Goal: Information Seeking & Learning: Learn about a topic

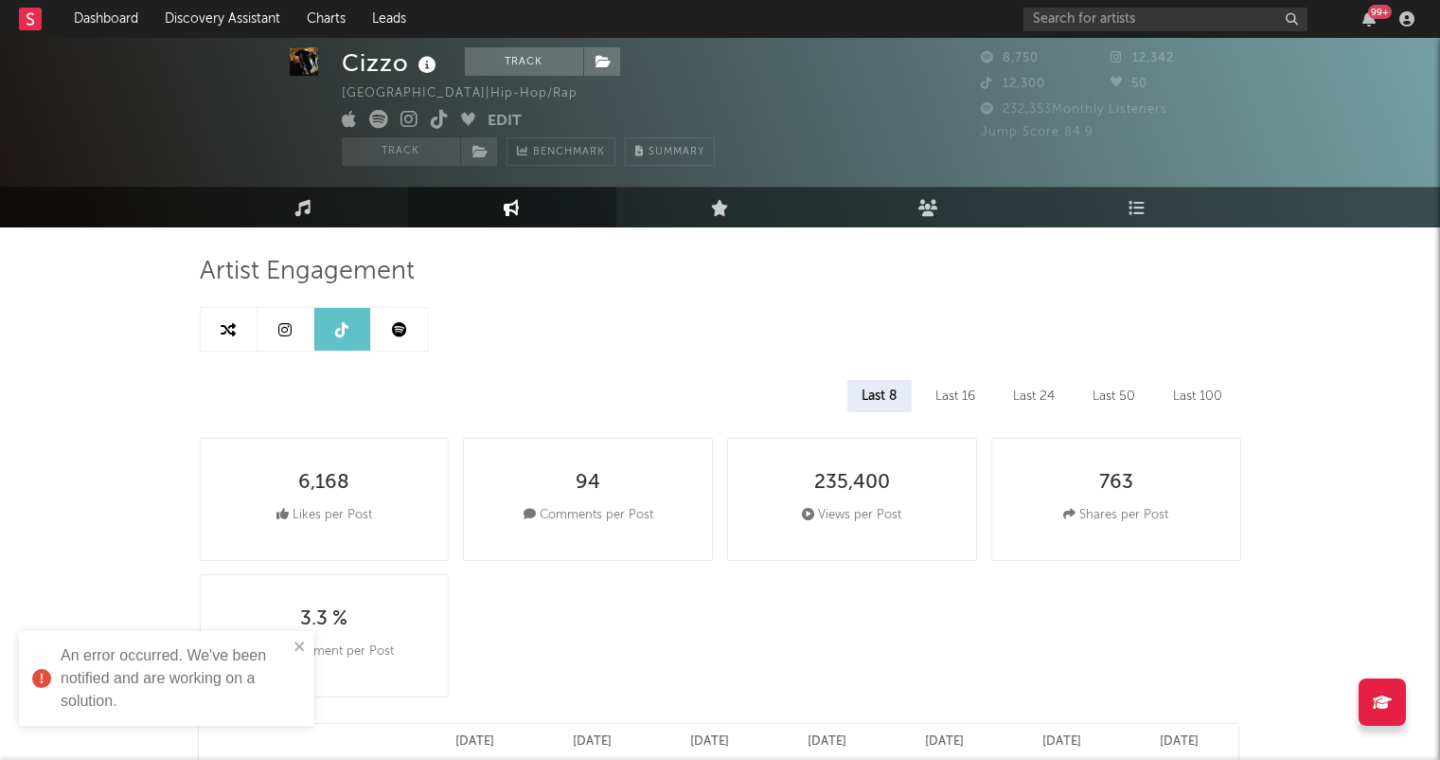
select select "6m"
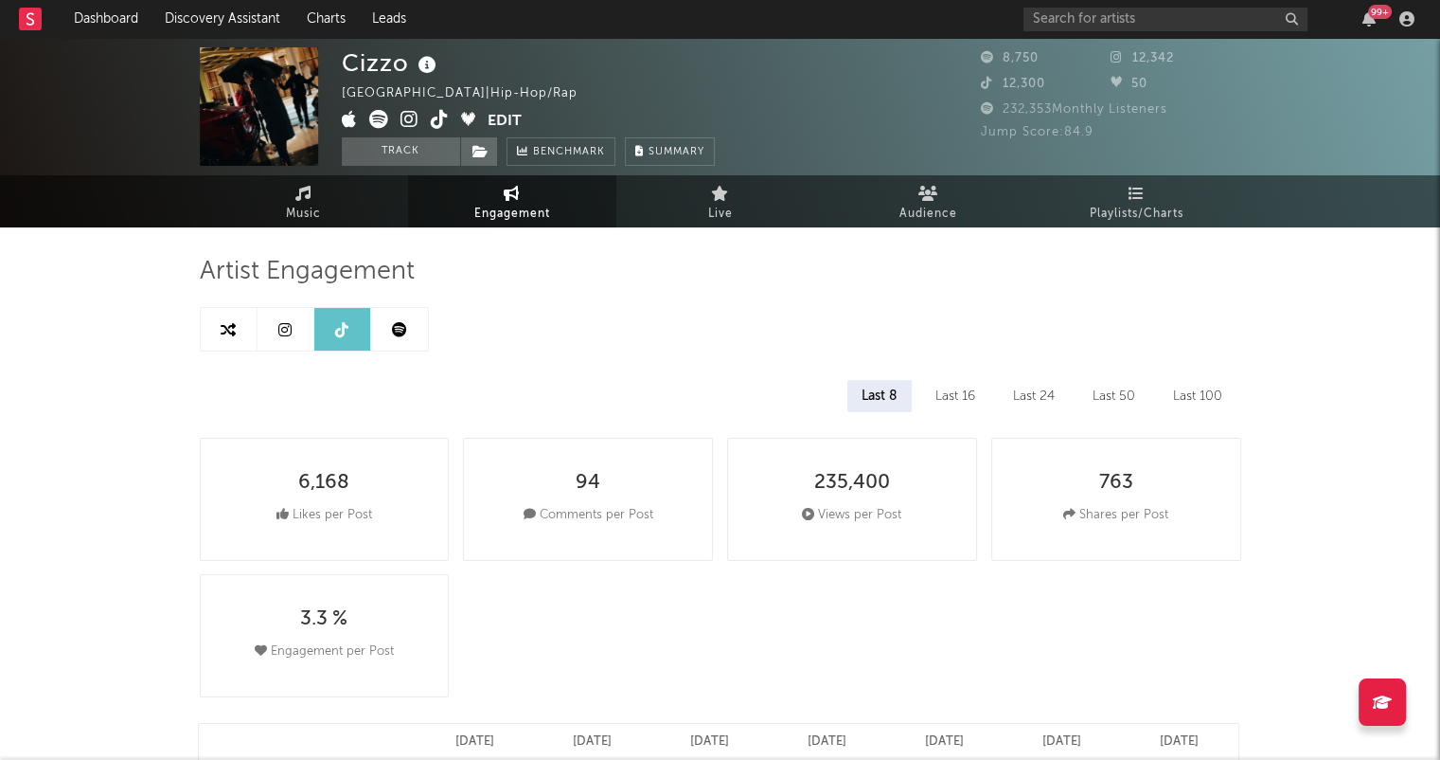
click at [407, 315] on link at bounding box center [399, 329] width 57 height 43
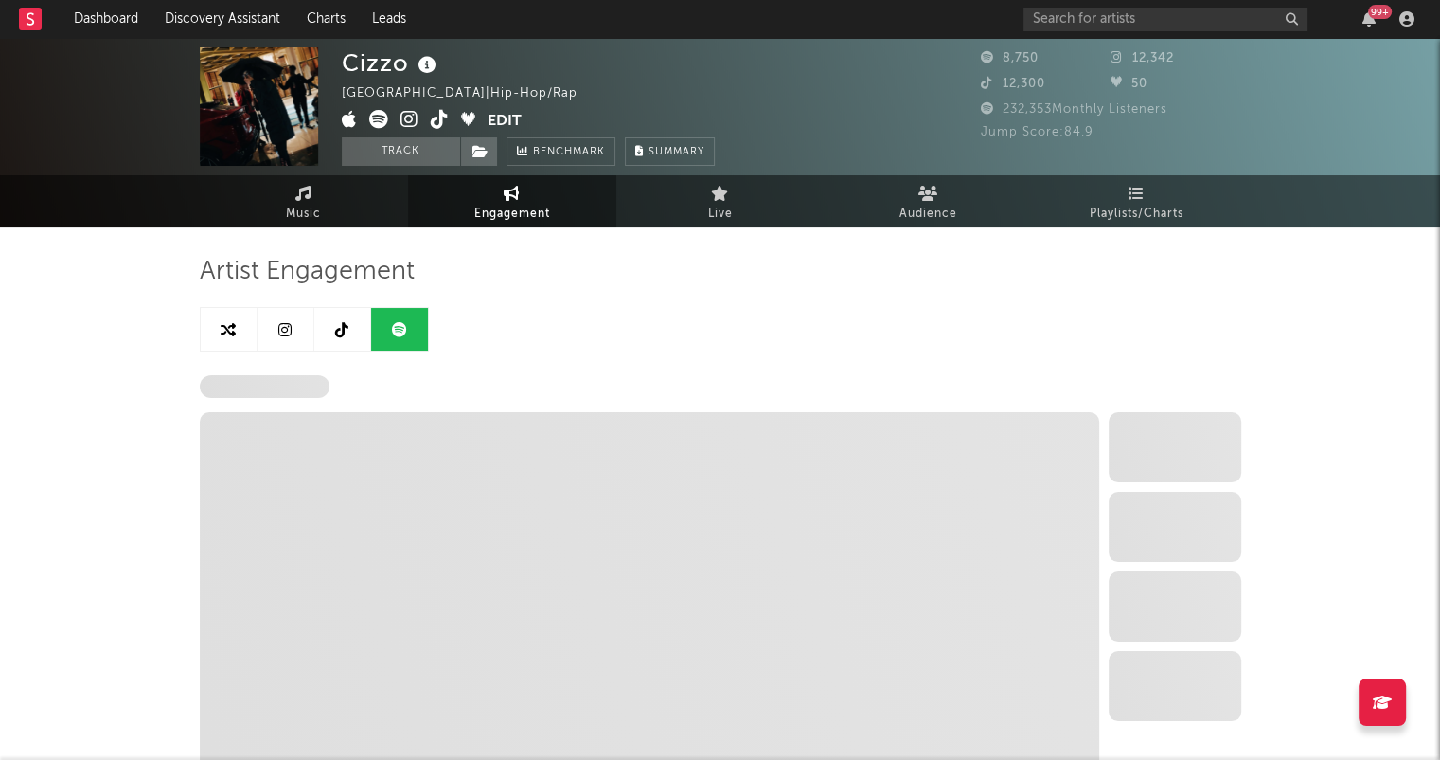
select select "6m"
select select "1w"
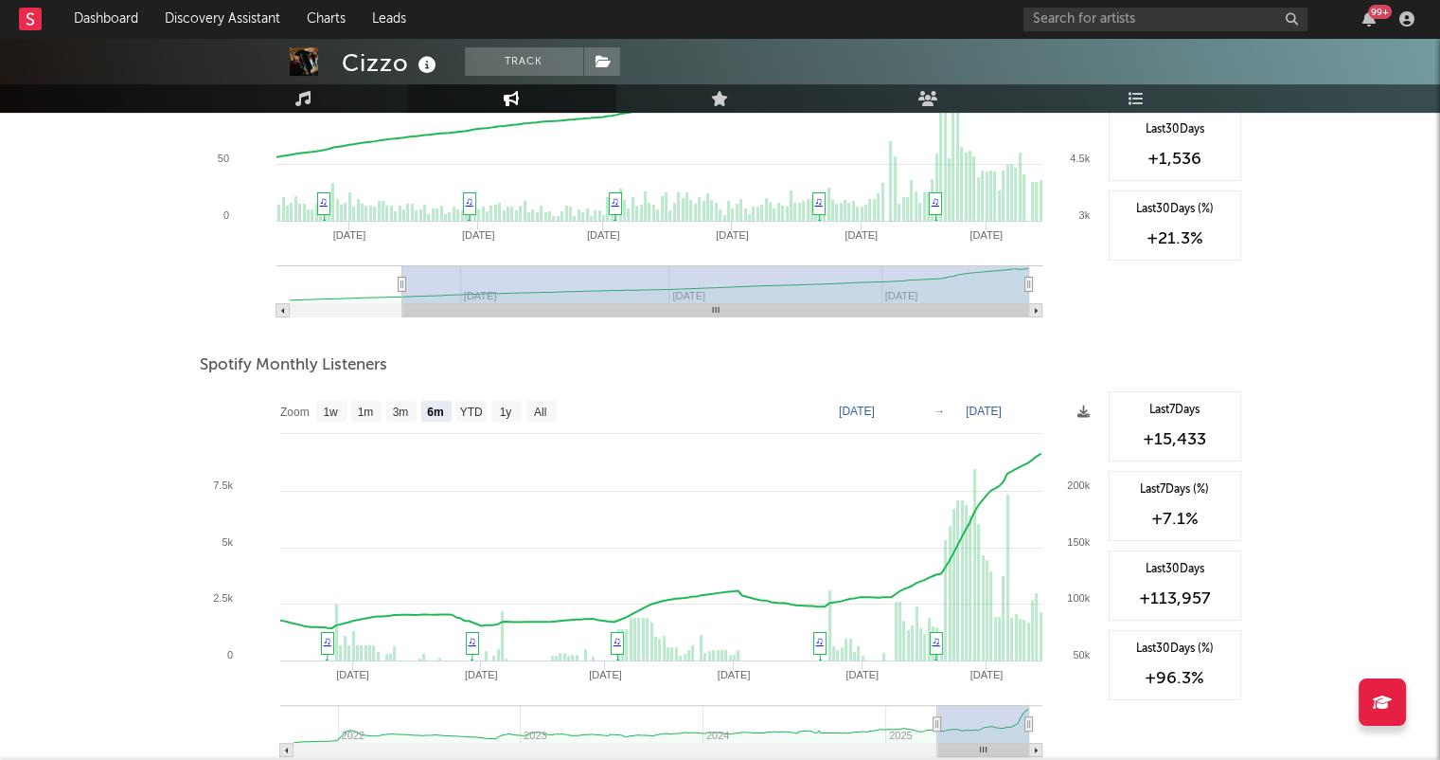
scroll to position [462, 0]
click at [337, 404] on text "1w" at bounding box center [330, 409] width 15 height 13
select select "1w"
type input "[DATE]"
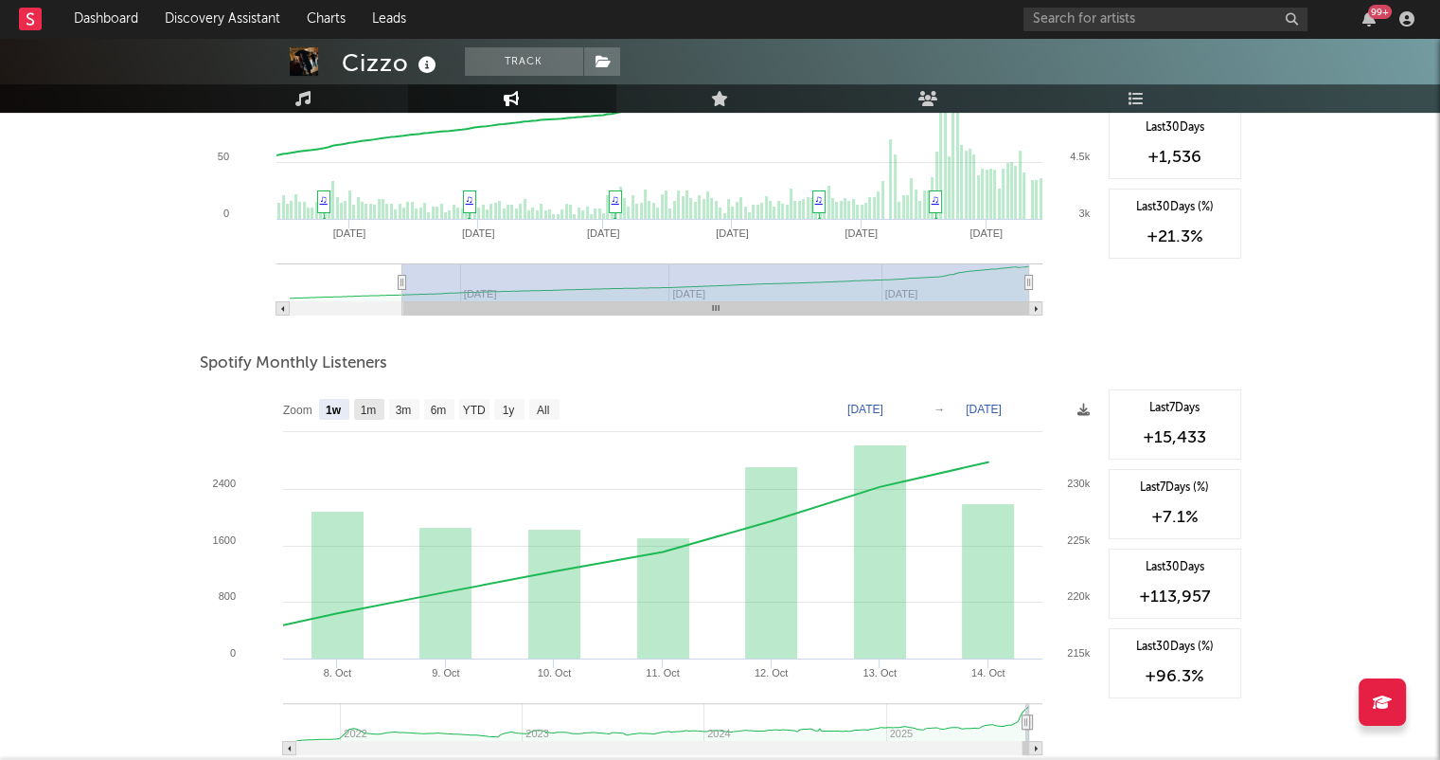
click at [365, 403] on text "1m" at bounding box center [368, 409] width 16 height 13
select select "1m"
type input "[DATE]"
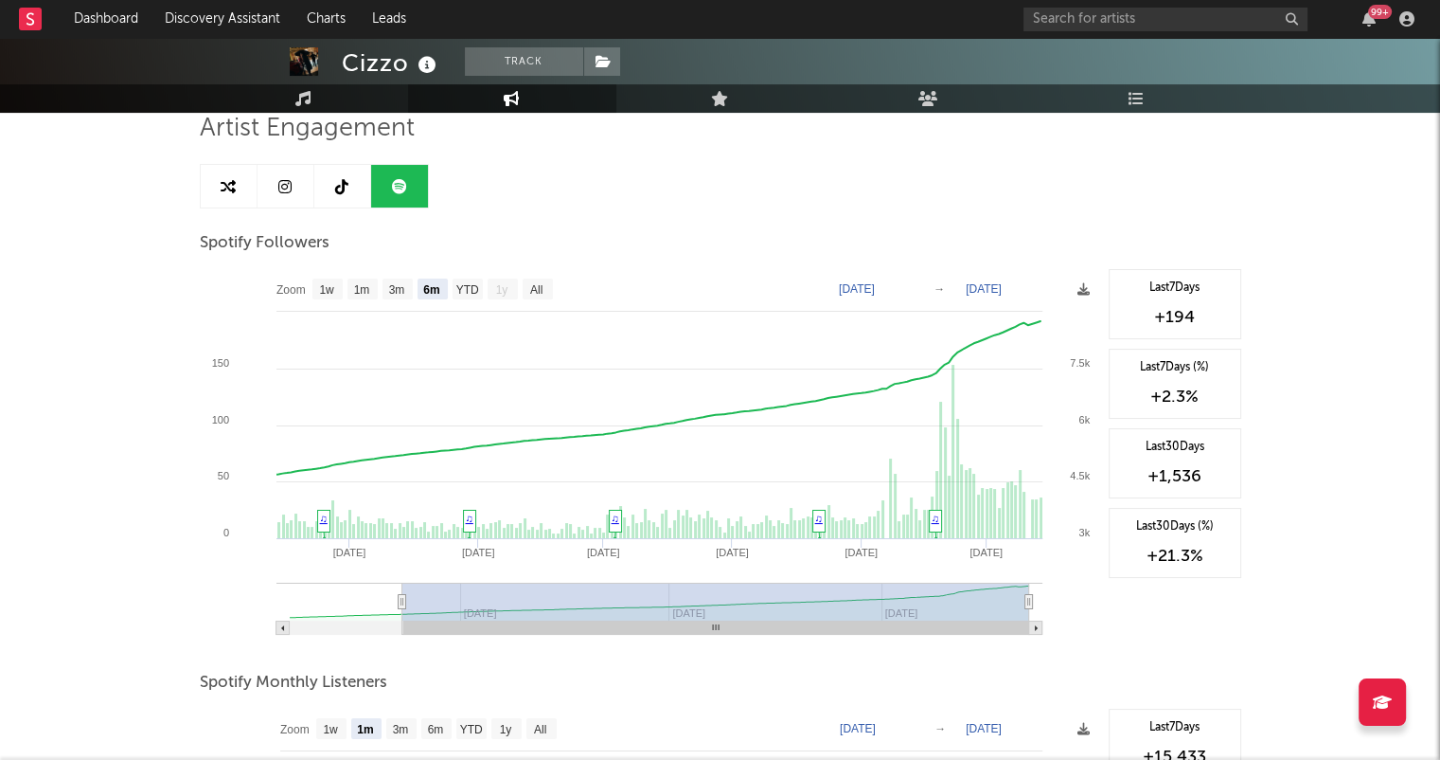
scroll to position [113, 0]
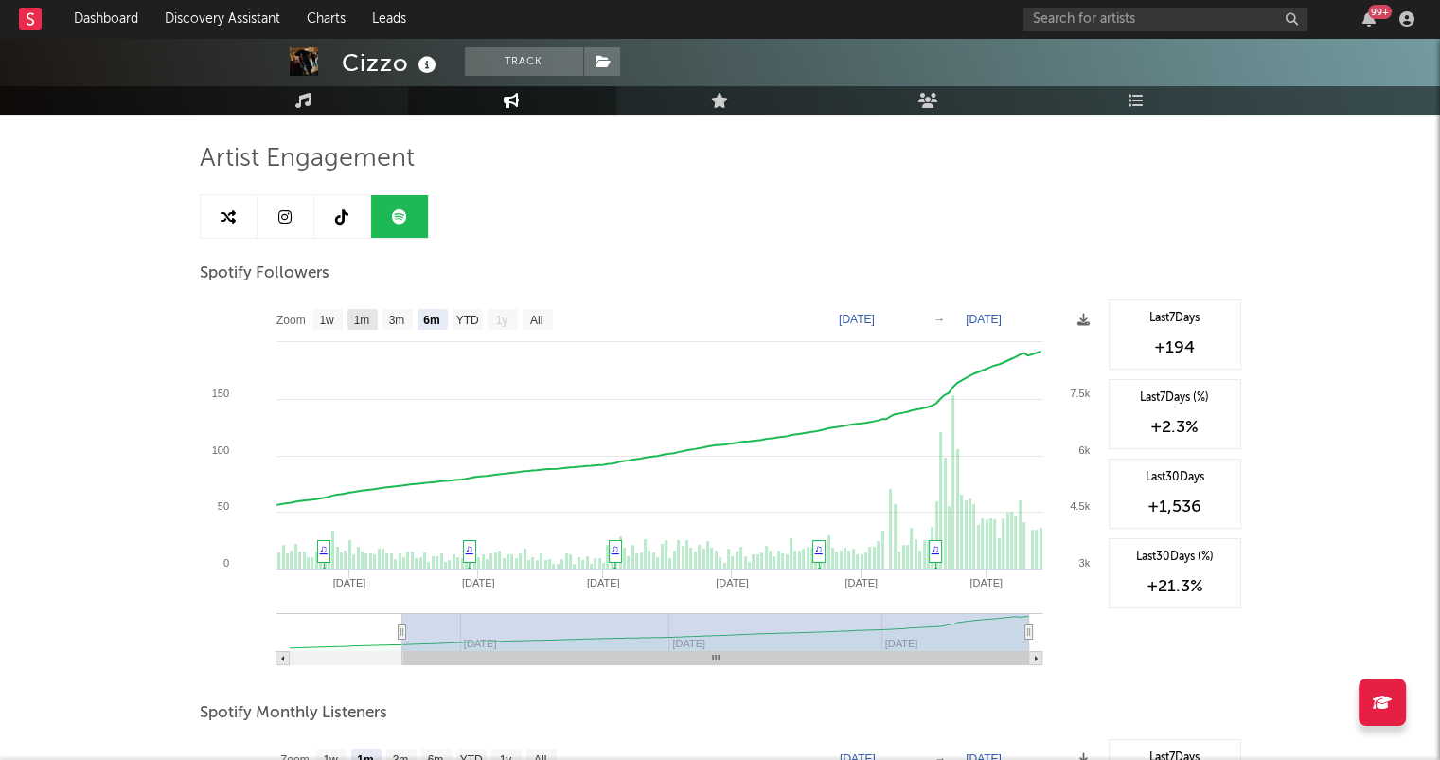
click at [360, 322] on text "1m" at bounding box center [361, 319] width 16 height 13
select select "1m"
type input "[DATE]"
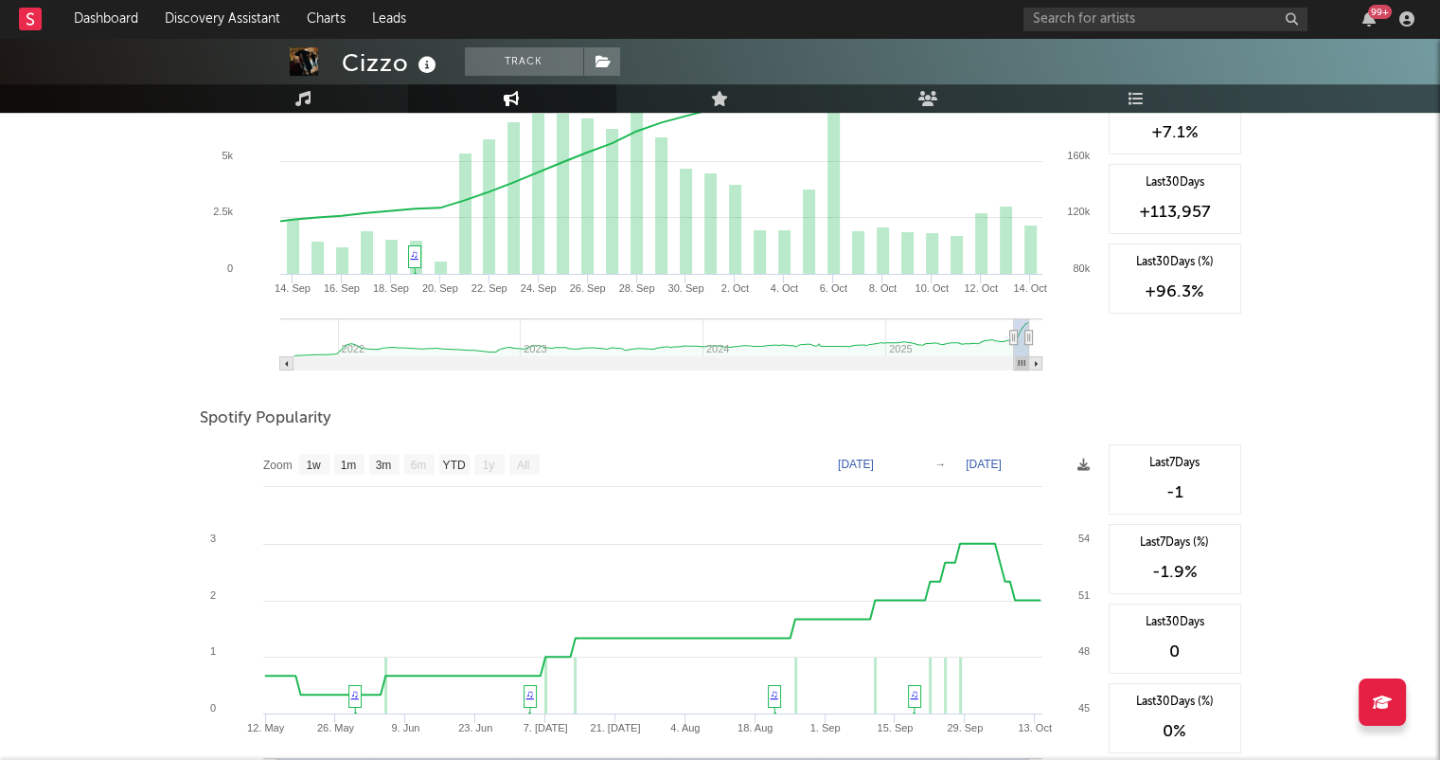
scroll to position [0, 0]
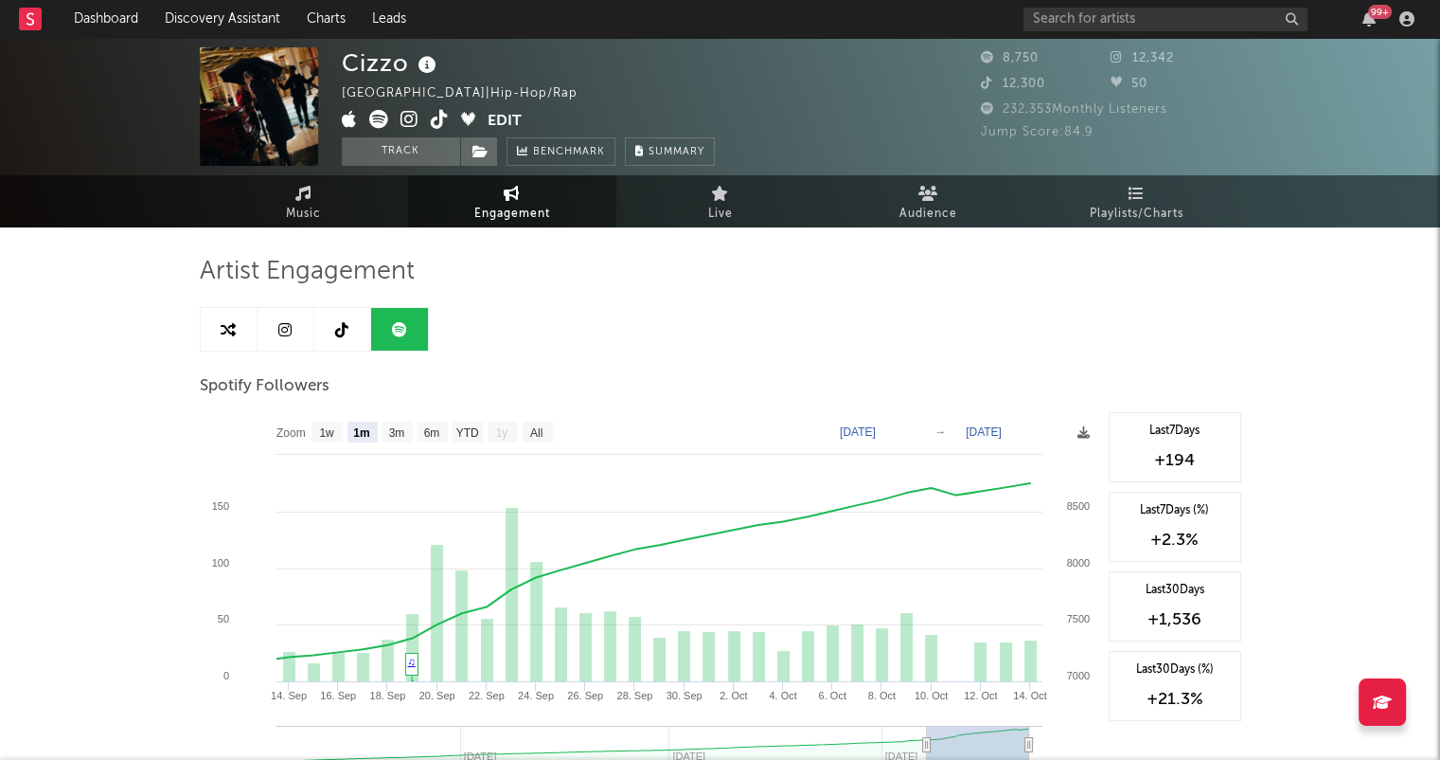
click at [343, 326] on icon at bounding box center [341, 329] width 13 height 15
select select "6m"
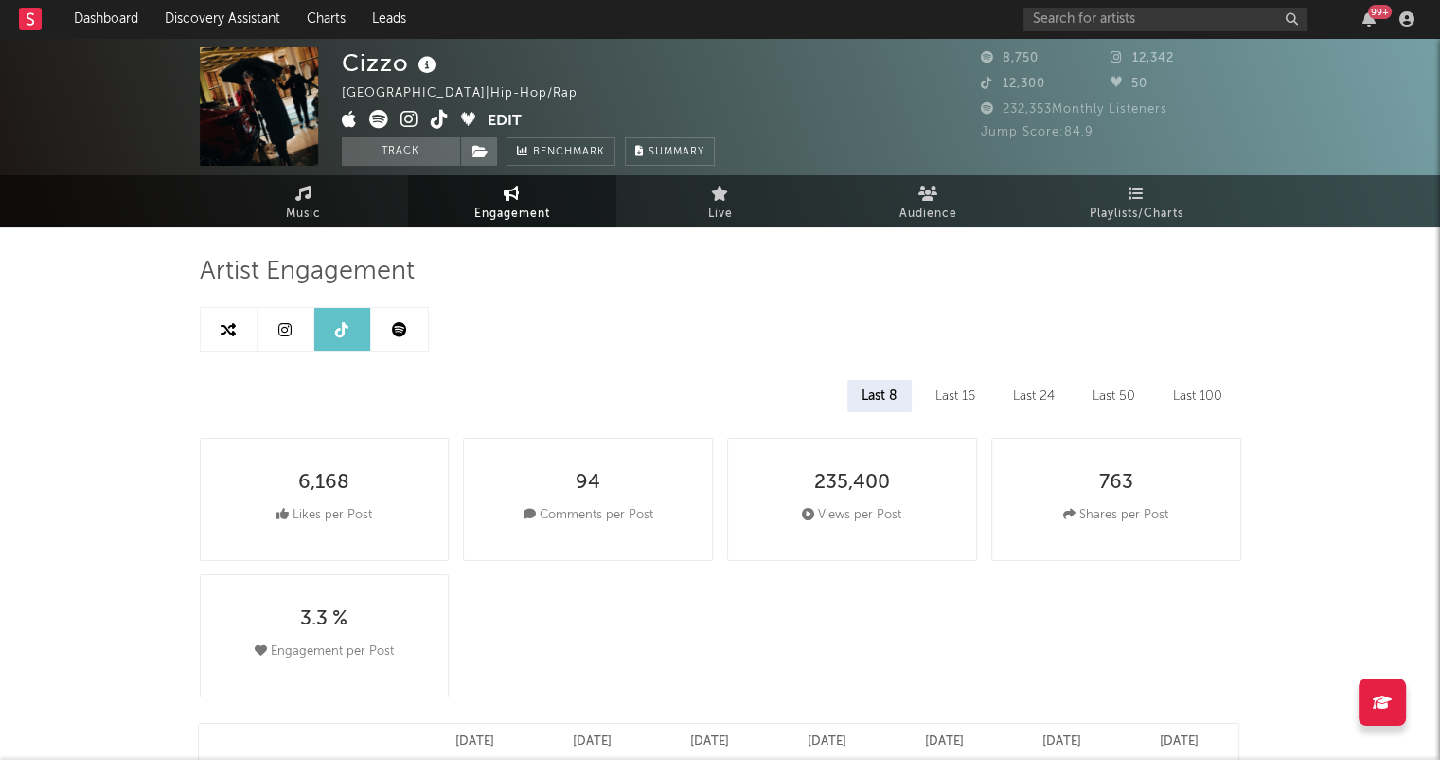
click at [958, 390] on div "Last 16" at bounding box center [955, 396] width 68 height 32
click at [886, 392] on div "Last 8" at bounding box center [879, 396] width 63 height 32
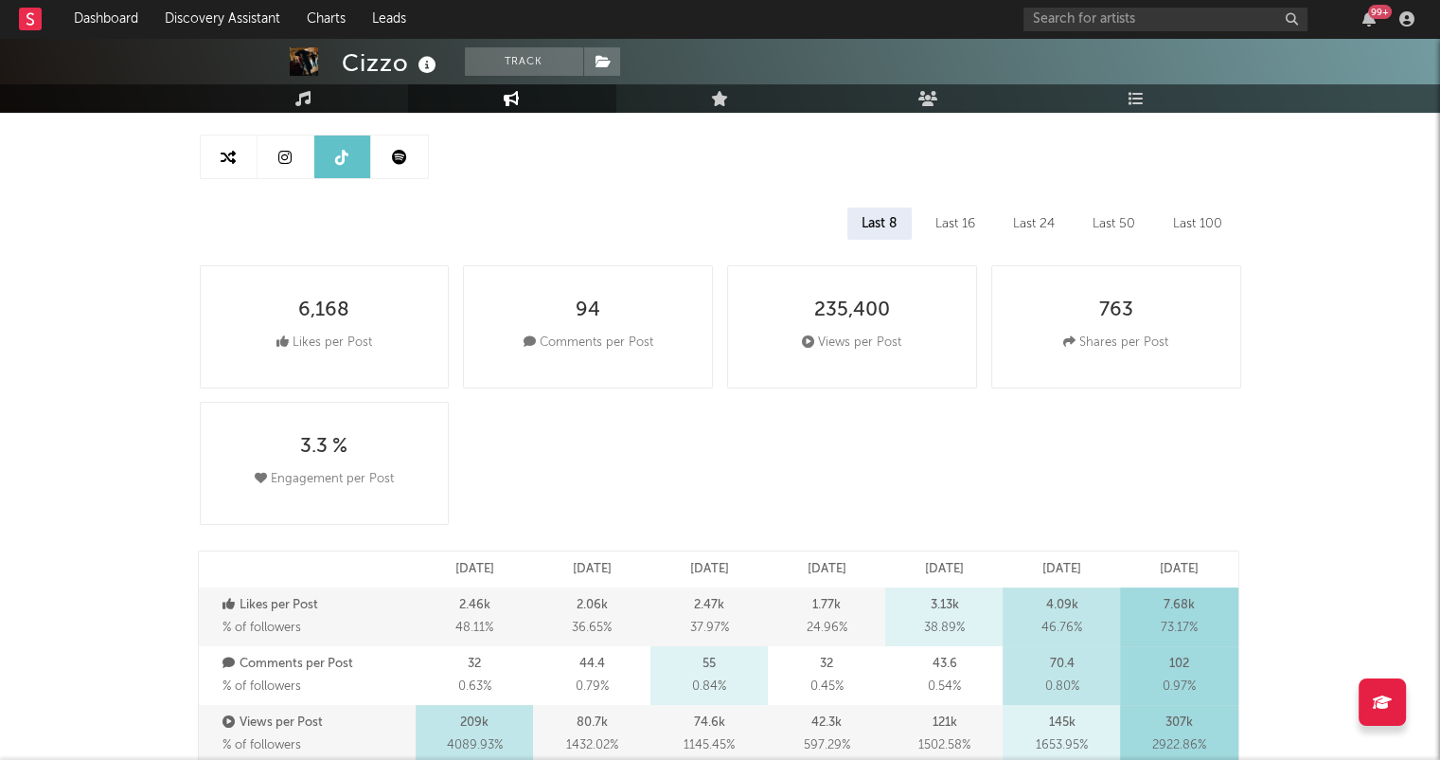
scroll to position [154, 0]
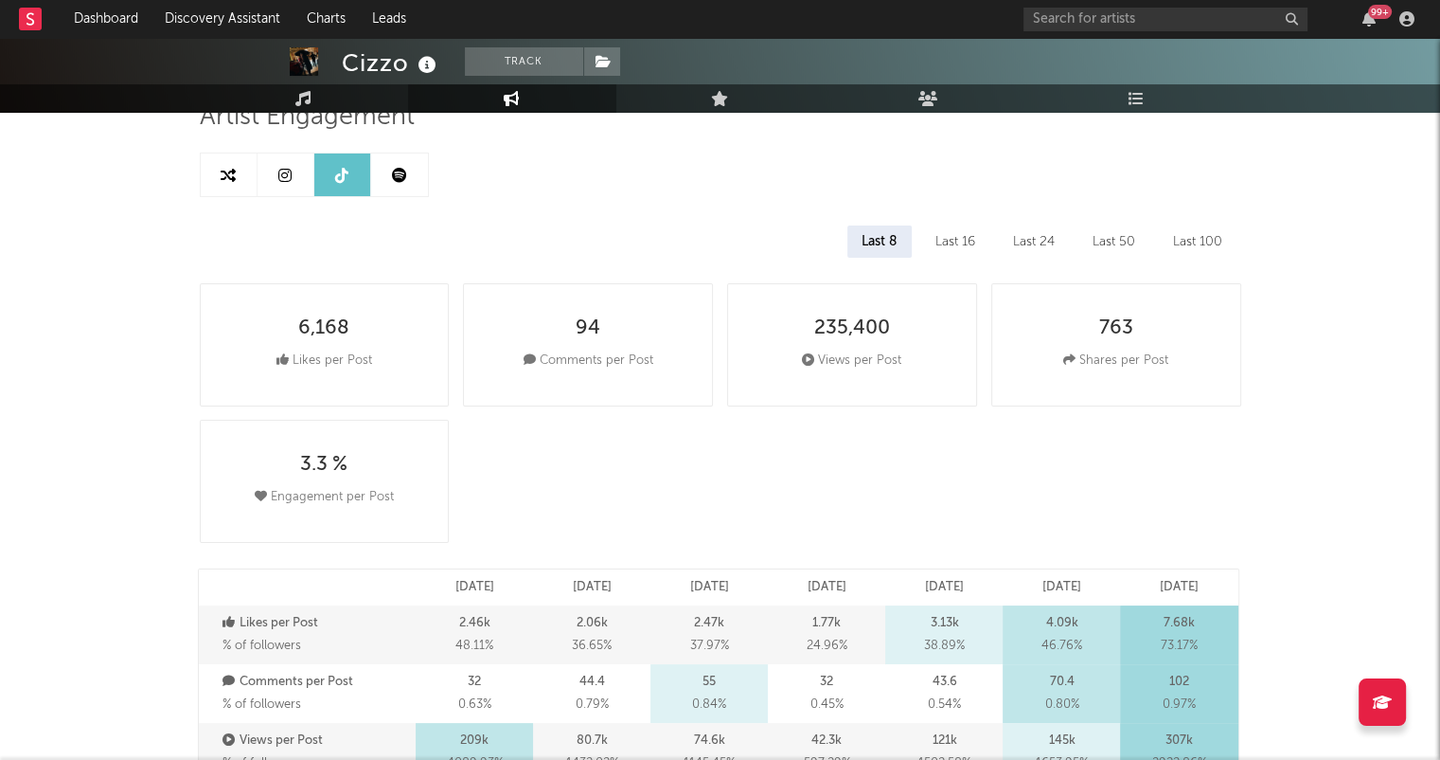
click at [280, 173] on icon at bounding box center [284, 175] width 13 height 15
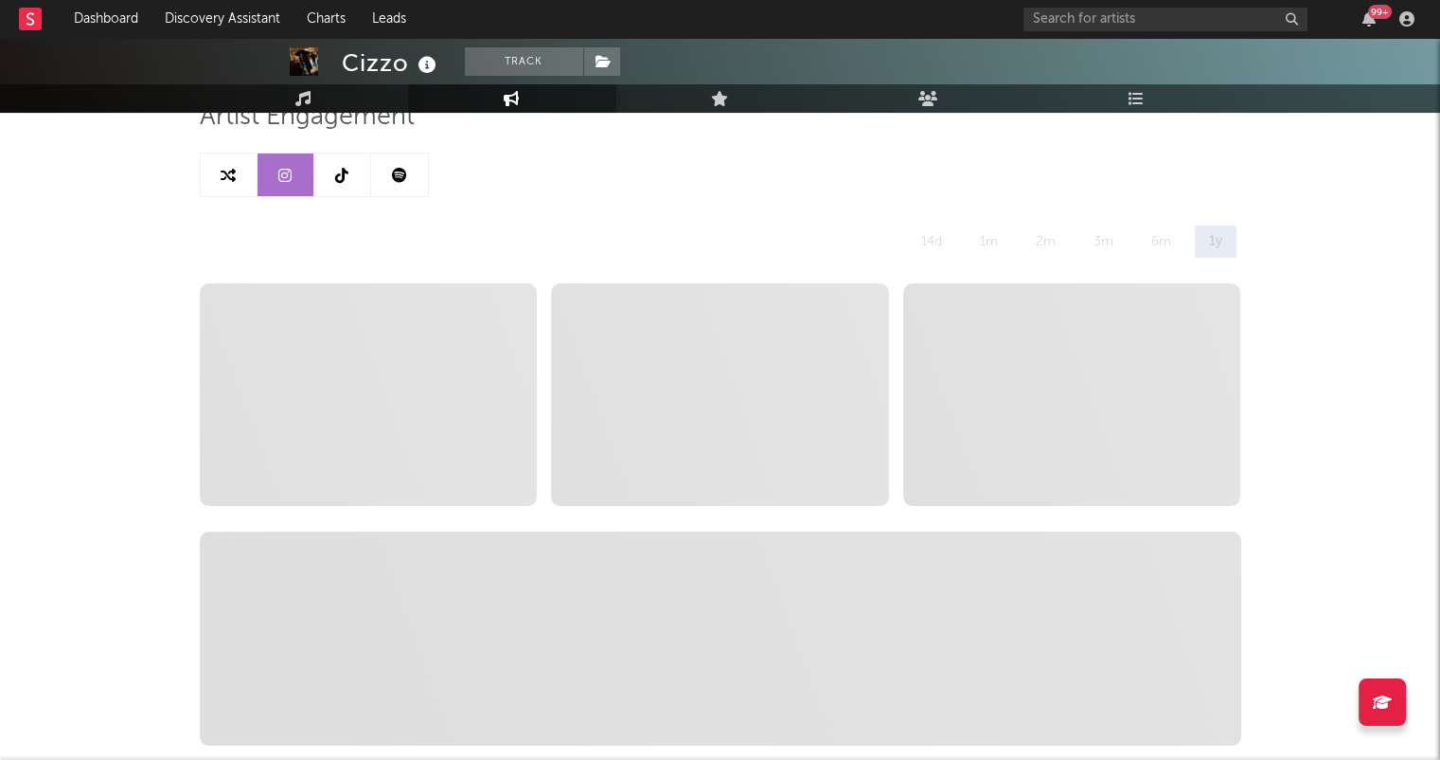
select select "6m"
click at [221, 171] on icon at bounding box center [228, 175] width 15 height 15
select select "1m"
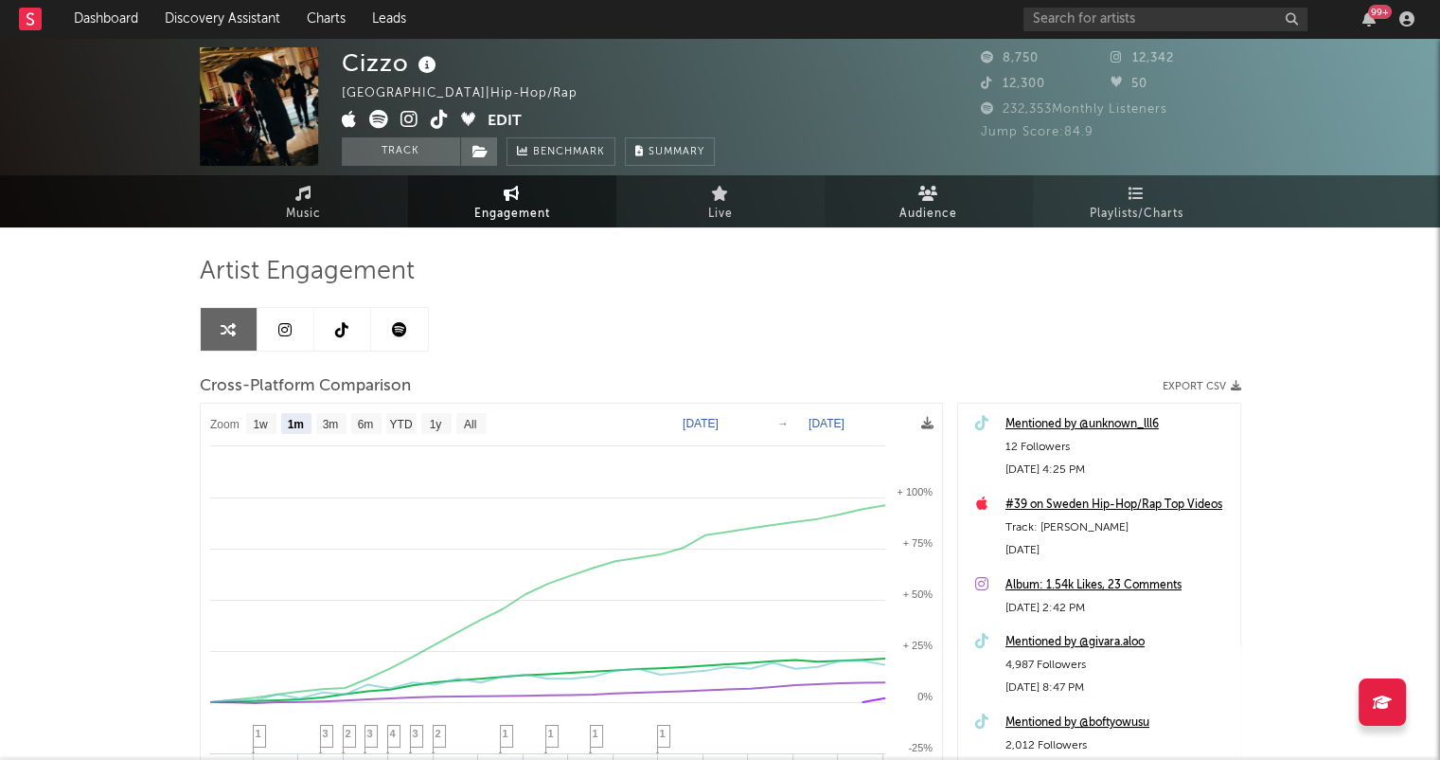
click at [958, 207] on link "Audience" at bounding box center [929, 201] width 208 height 52
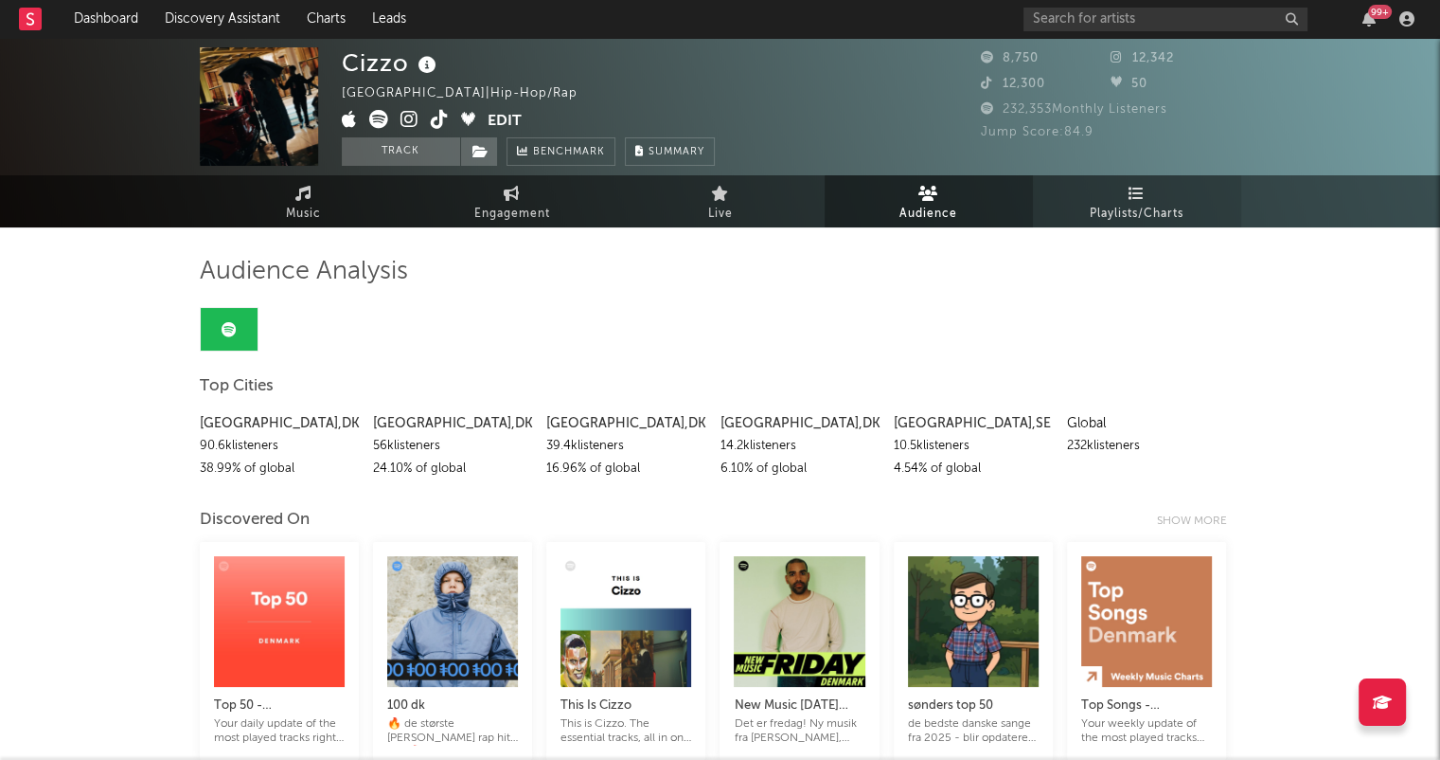
click at [1118, 192] on link "Playlists/Charts" at bounding box center [1137, 201] width 208 height 52
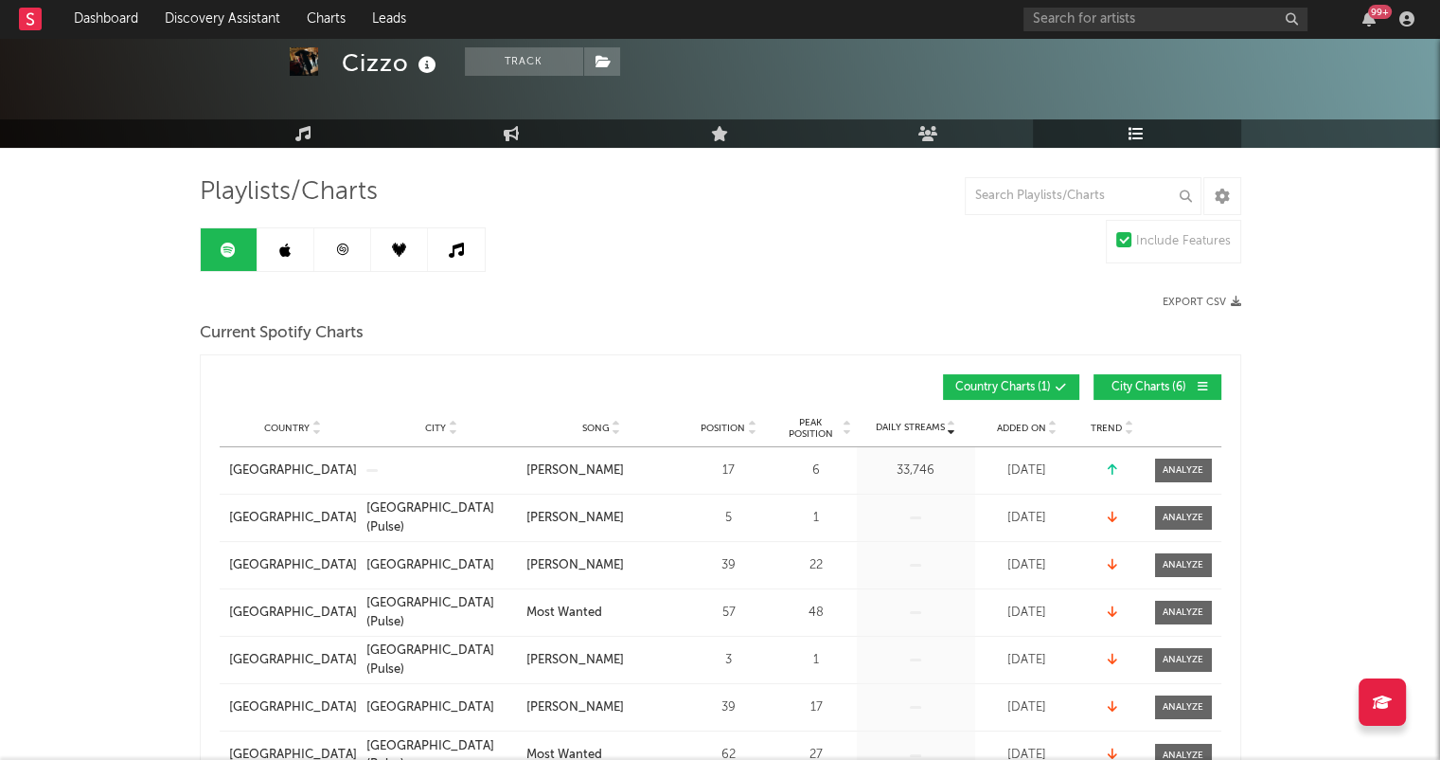
scroll to position [87, 0]
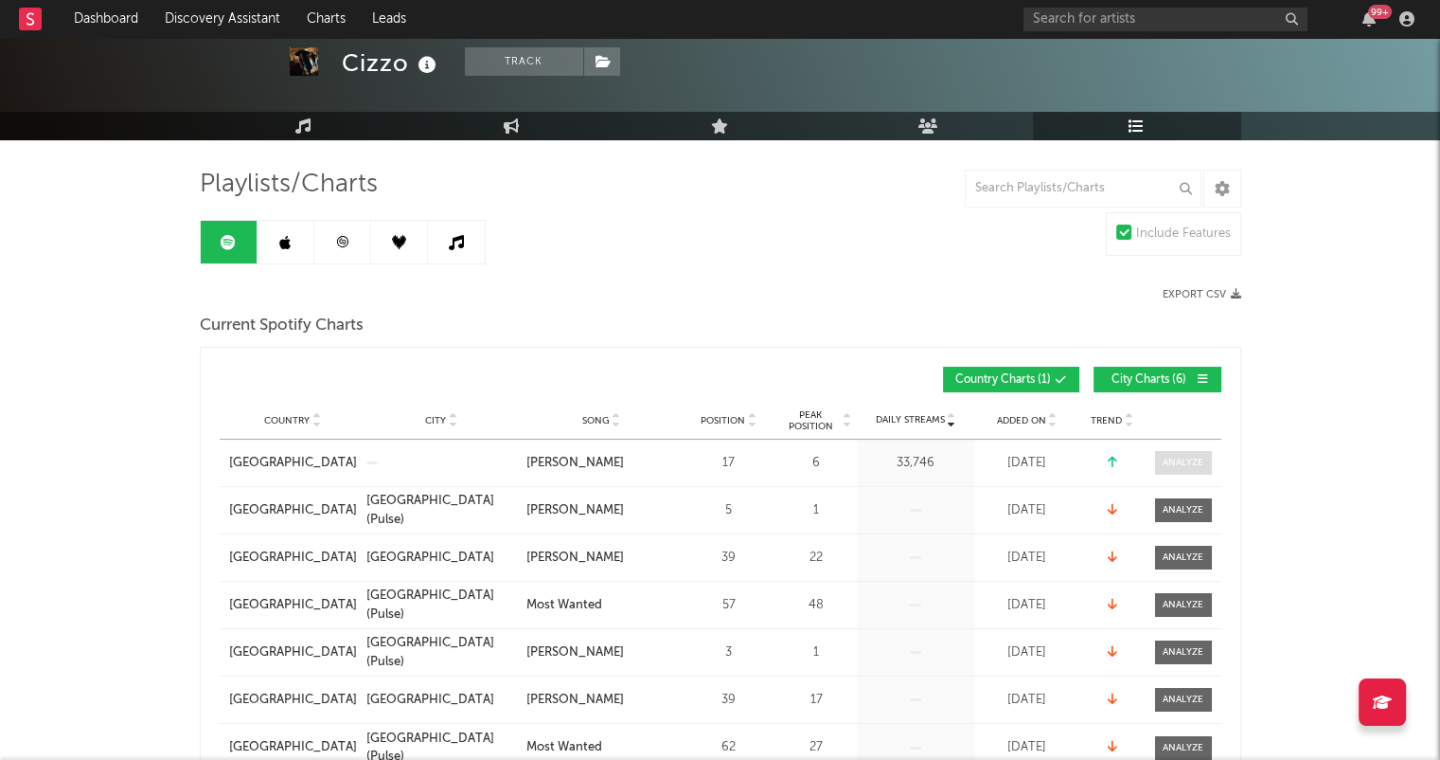
click at [1178, 461] on div at bounding box center [1183, 463] width 41 height 14
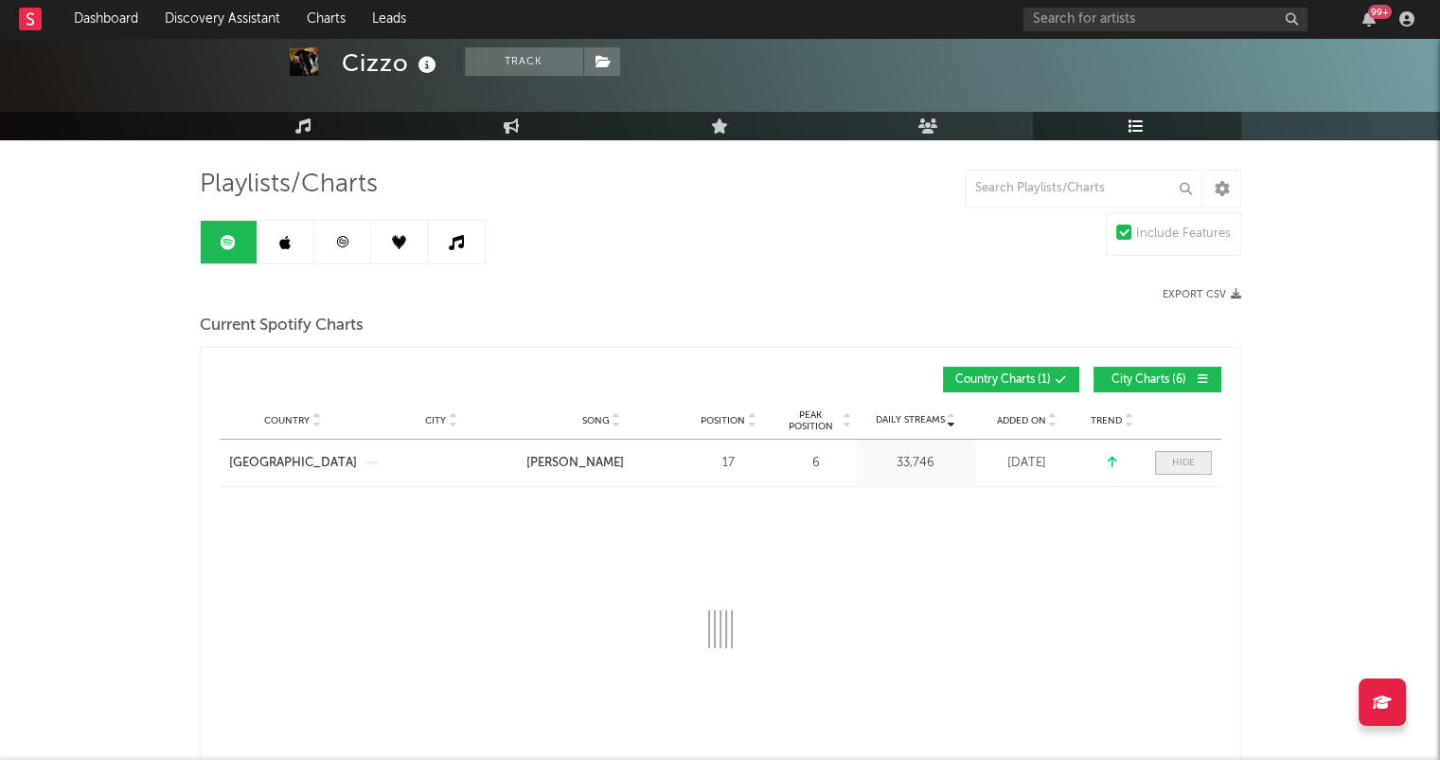
select select "1w"
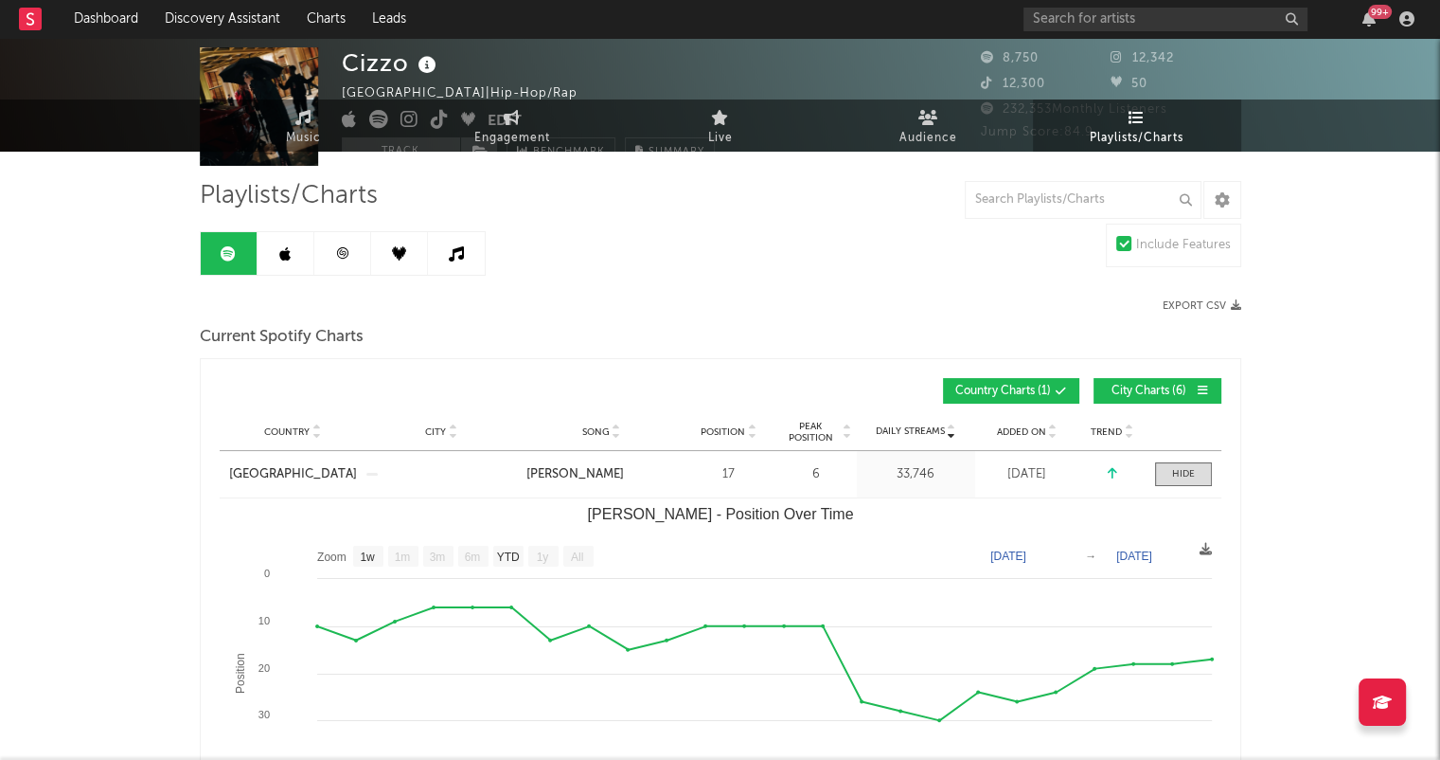
scroll to position [0, 0]
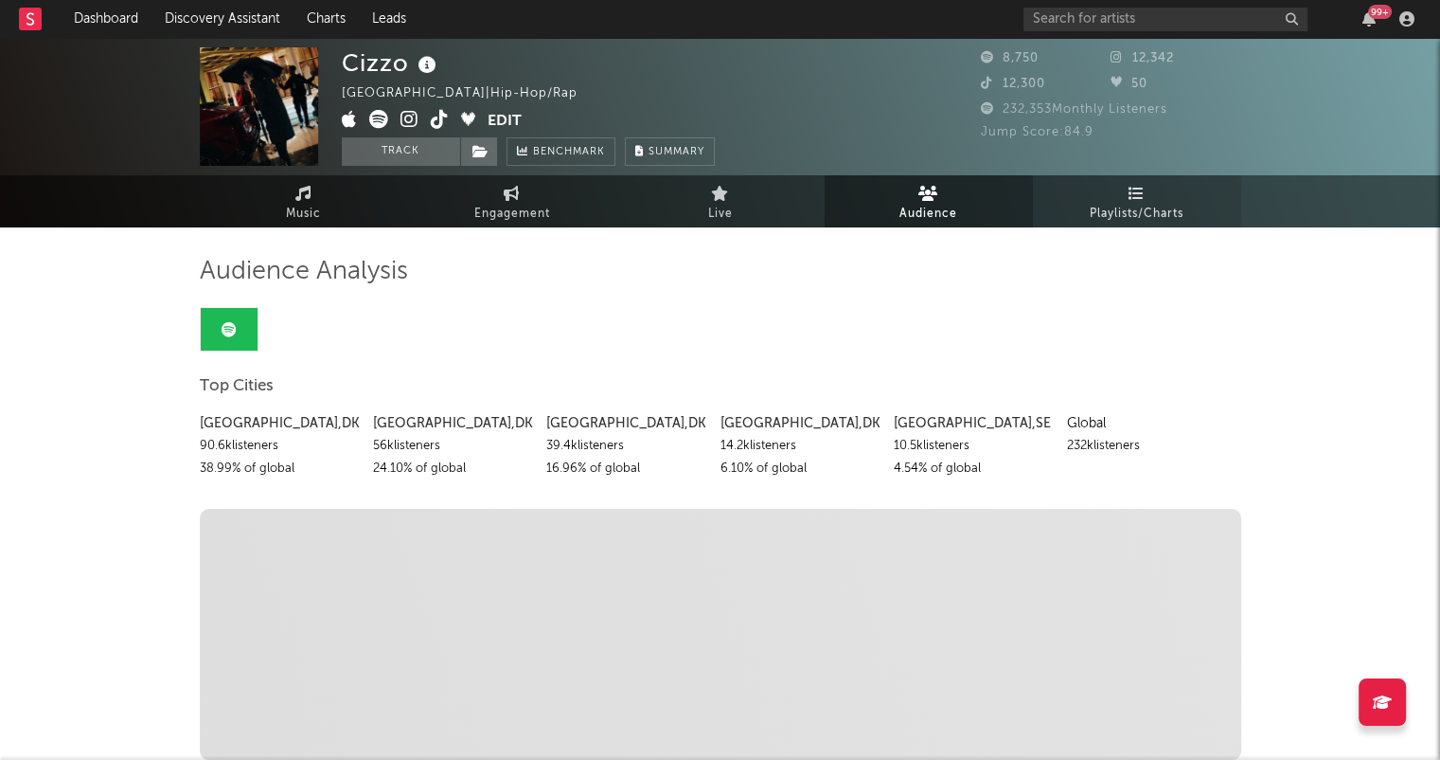
click at [1106, 210] on span "Playlists/Charts" at bounding box center [1137, 214] width 94 height 23
